Goal: Task Accomplishment & Management: Manage account settings

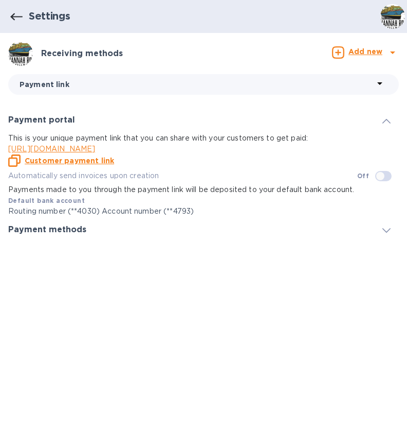
click at [19, 13] on icon "button" at bounding box center [16, 17] width 12 height 12
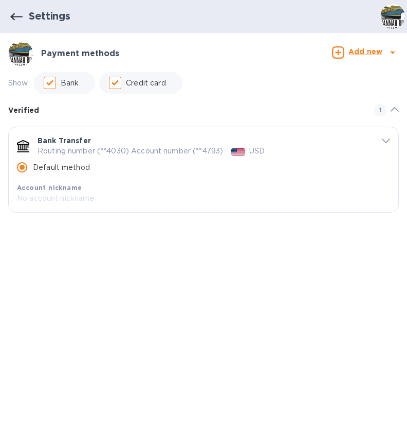
click at [19, 13] on icon "button" at bounding box center [16, 17] width 12 height 12
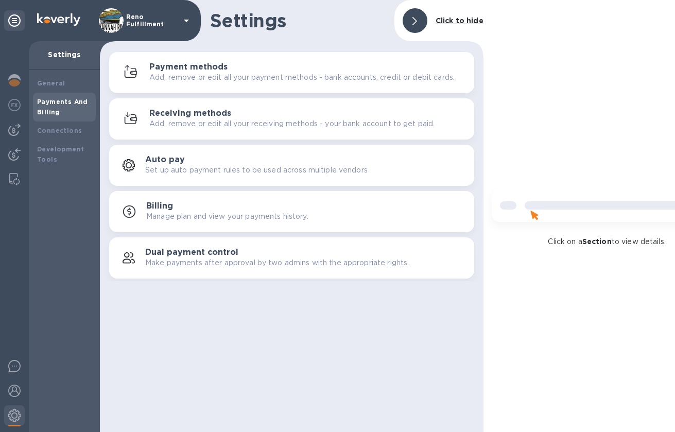
click at [146, 28] on div "Reno Fulfillment" at bounding box center [146, 20] width 94 height 25
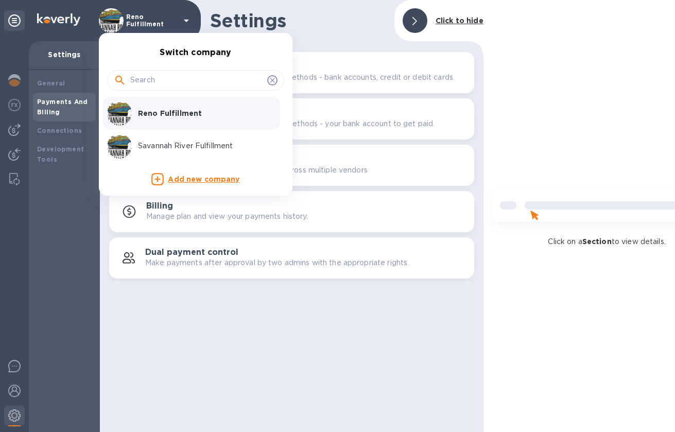
click at [157, 139] on div "Savannah River Fulfillment" at bounding box center [187, 146] width 161 height 25
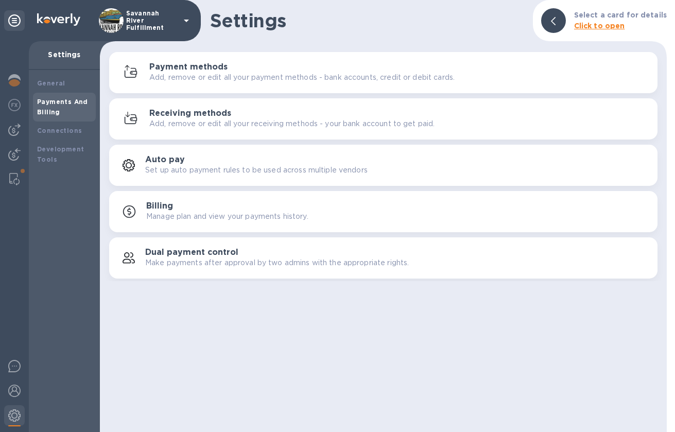
click at [228, 80] on p "Add, remove or edit all your payment methods - bank accounts, credit or debit c…" at bounding box center [301, 77] width 305 height 11
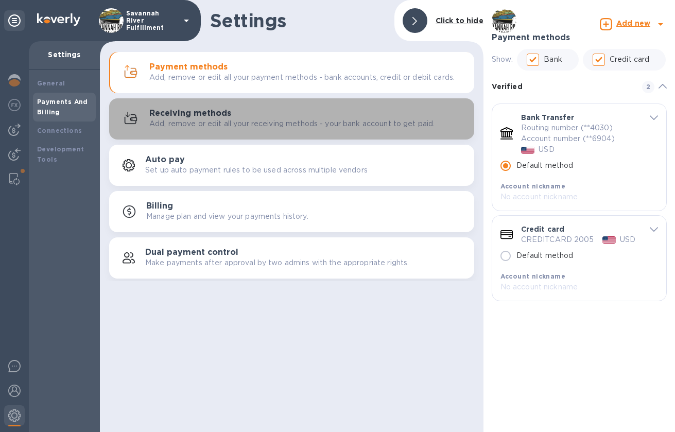
click at [230, 109] on div "Receiving methods Add, remove or edit all your receiving methods - your bank ac…" at bounding box center [307, 119] width 316 height 21
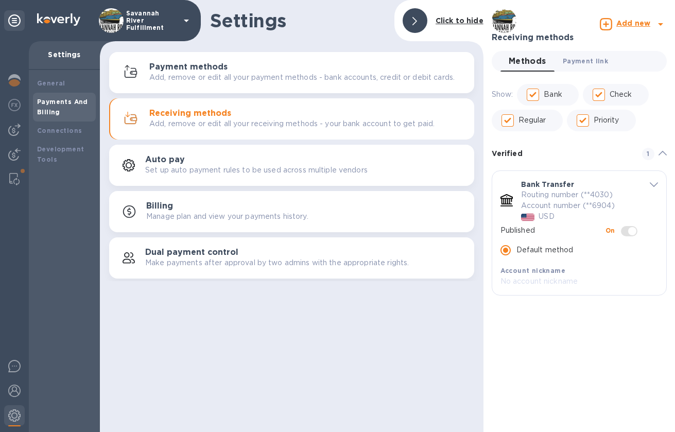
click at [574, 62] on span "Payment link 0" at bounding box center [584, 61] width 45 height 11
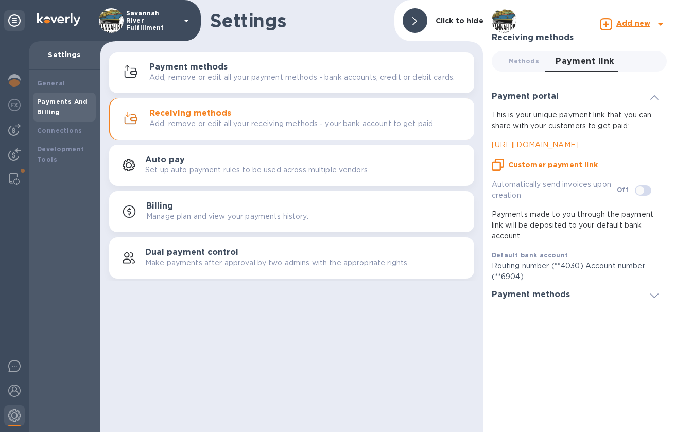
click at [576, 161] on u "Customer payment link" at bounding box center [553, 165] width 90 height 8
